Goal: Transaction & Acquisition: Download file/media

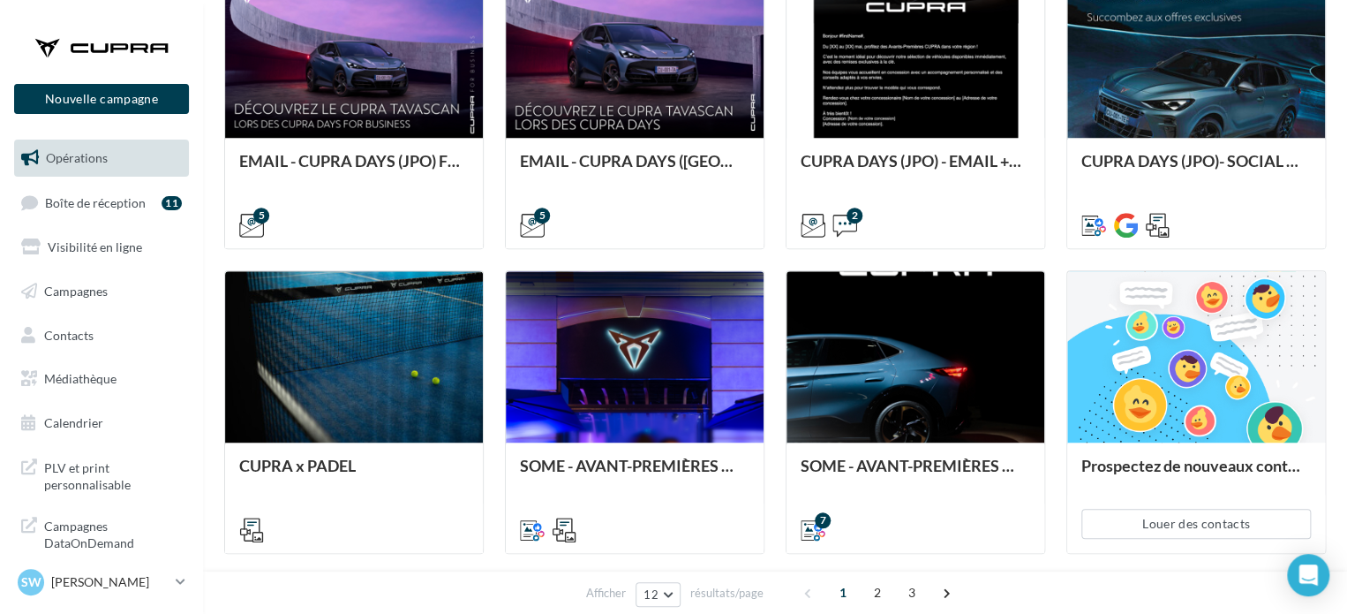
scroll to position [549, 0]
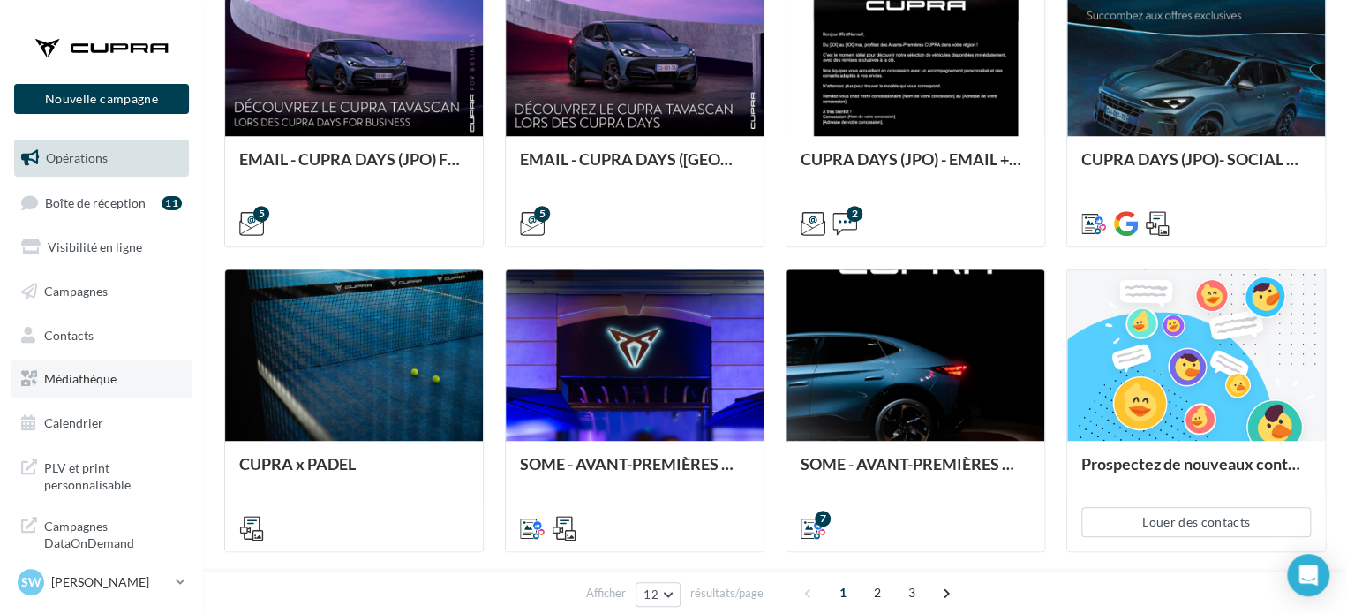
click at [76, 381] on span "Médiathèque" at bounding box center [80, 378] width 72 height 15
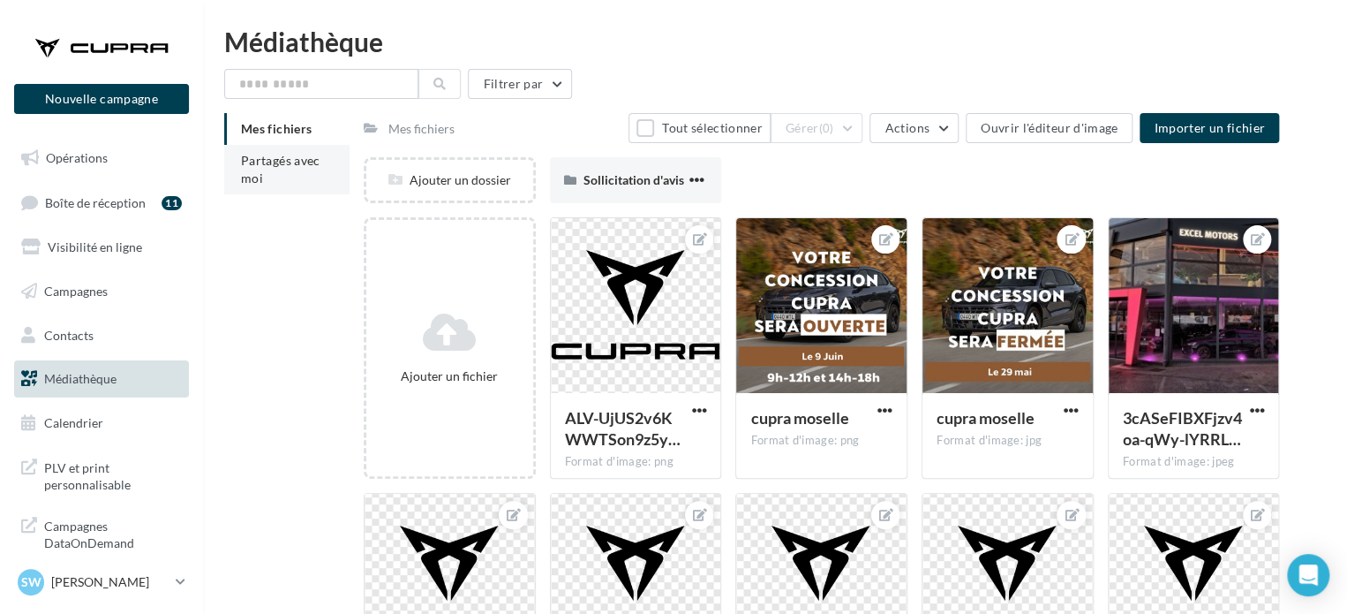
click at [266, 174] on li "Partagés avec moi" at bounding box center [286, 169] width 125 height 49
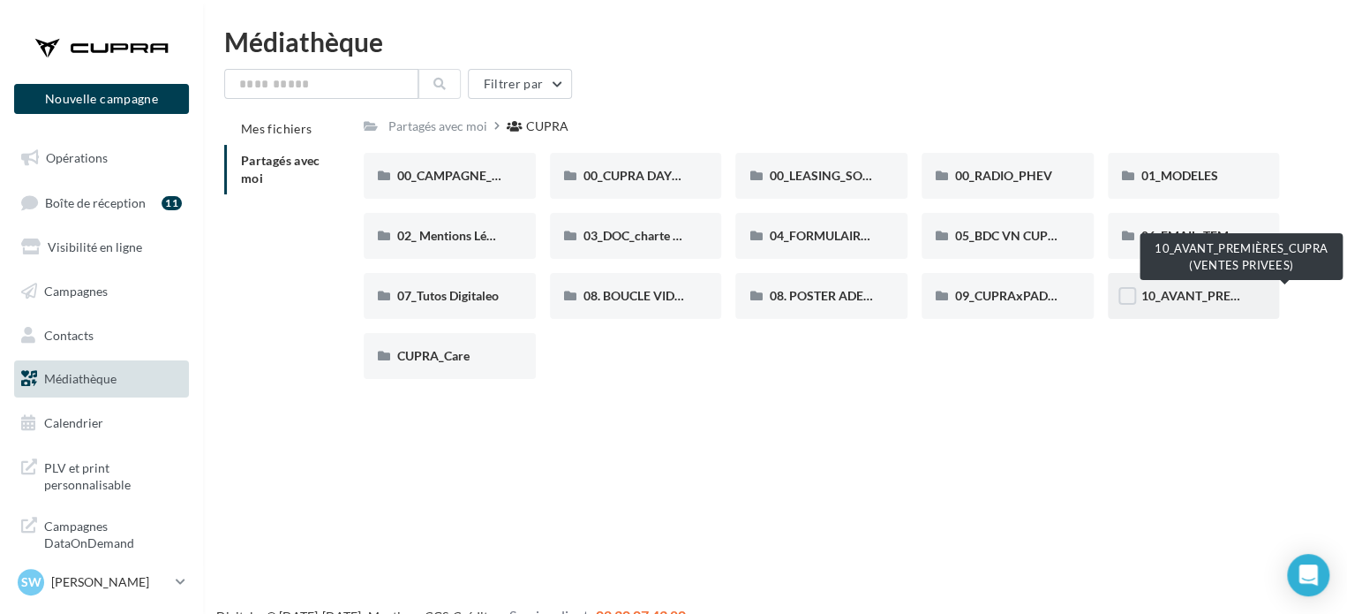
click at [1175, 297] on span "10_AVANT_PREMIÈRES_CUPRA (VENTES PRIVEES)" at bounding box center [1286, 295] width 289 height 15
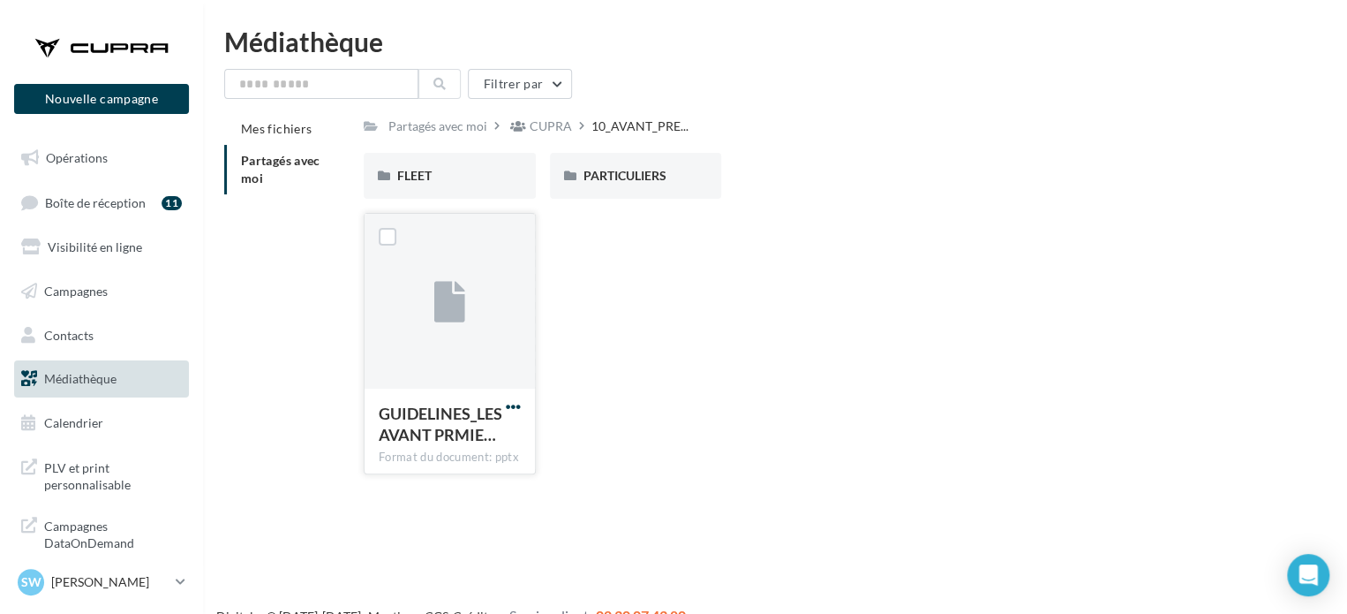
click at [516, 405] on span "button" at bounding box center [513, 406] width 15 height 15
click at [471, 455] on button "Télécharger" at bounding box center [436, 442] width 177 height 46
